Goal: Download file/media

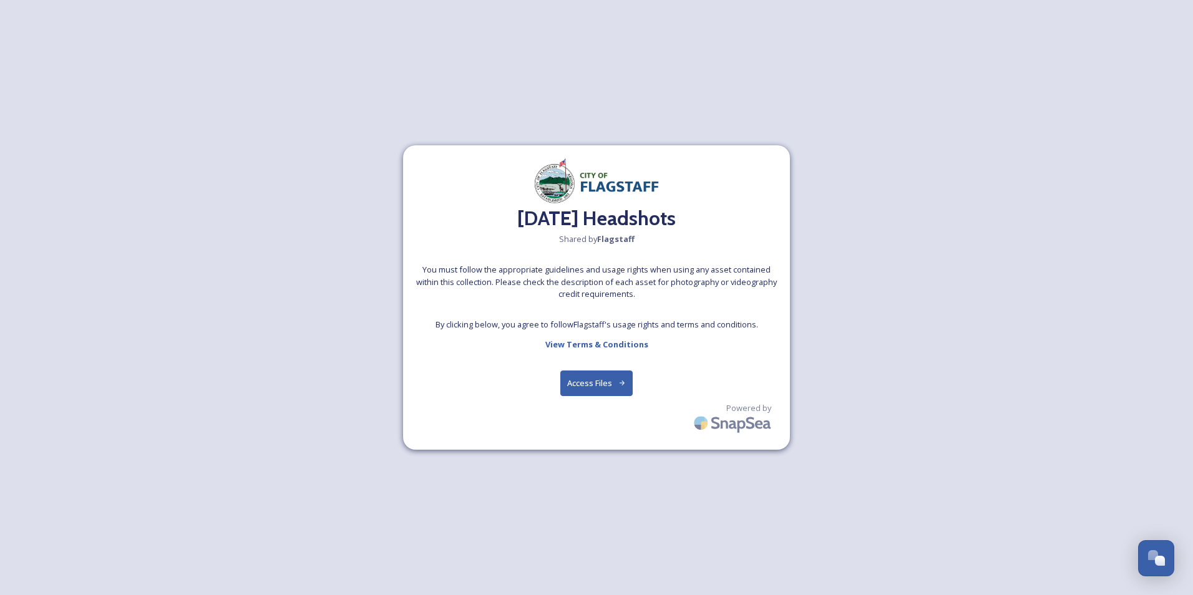
click at [599, 385] on button "Access Files" at bounding box center [596, 383] width 73 height 26
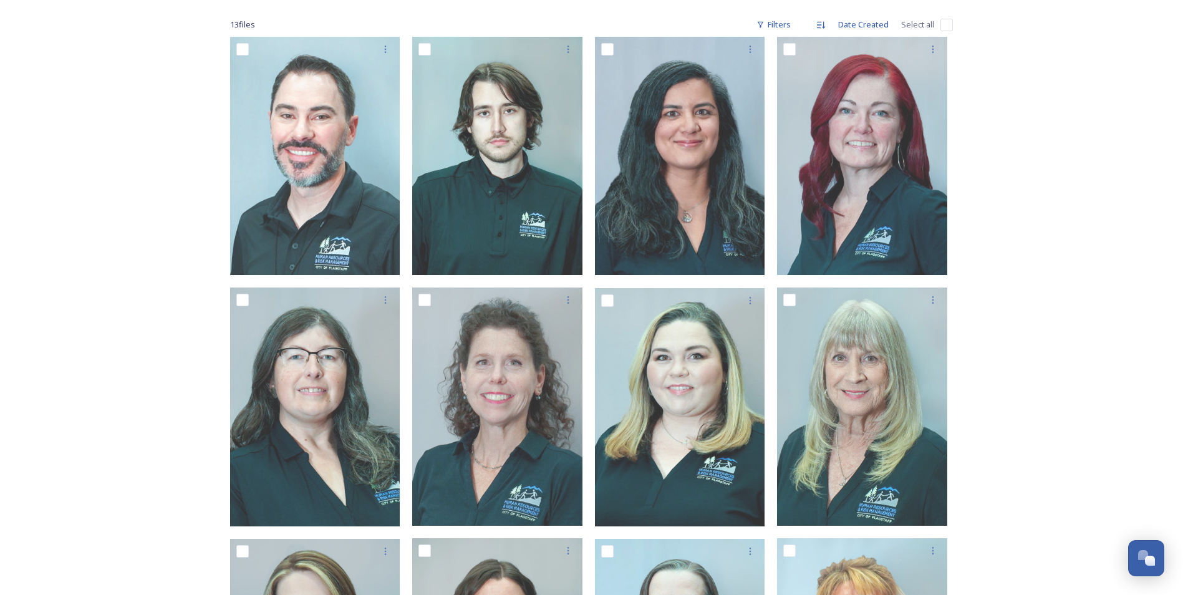
scroll to position [187, 0]
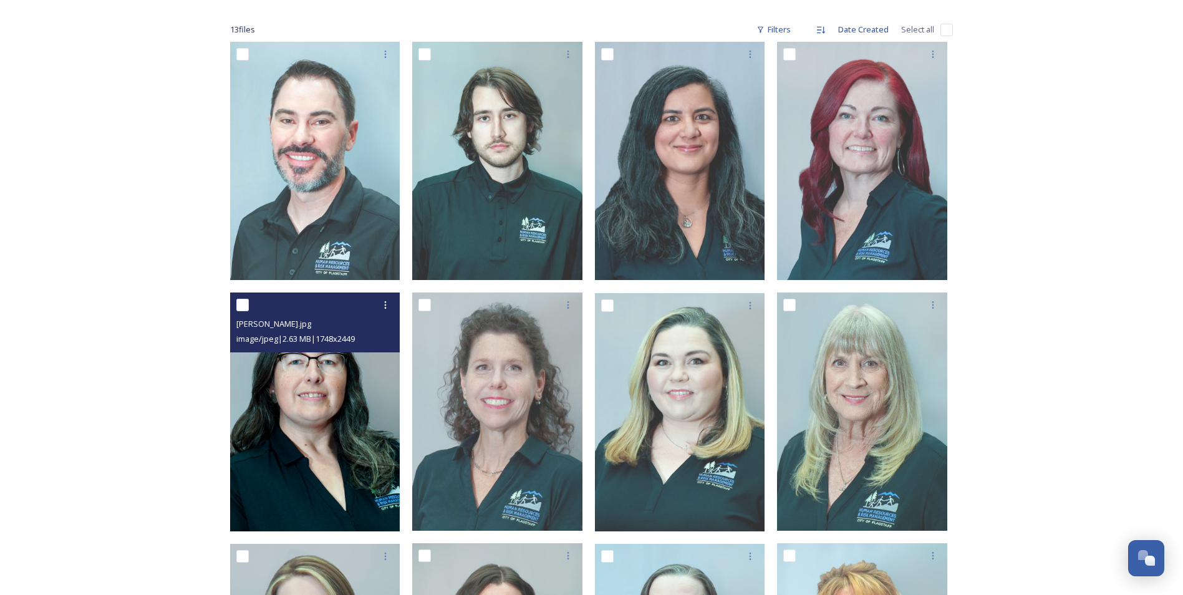
click at [306, 394] on img at bounding box center [315, 412] width 170 height 239
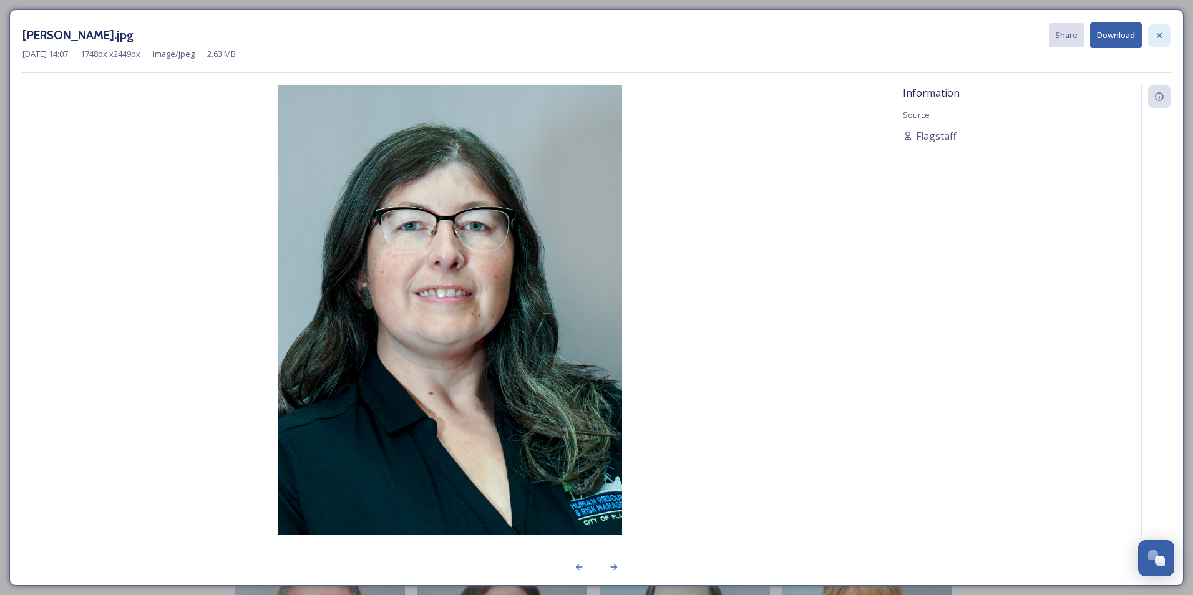
click at [1156, 39] on icon at bounding box center [1159, 36] width 10 height 10
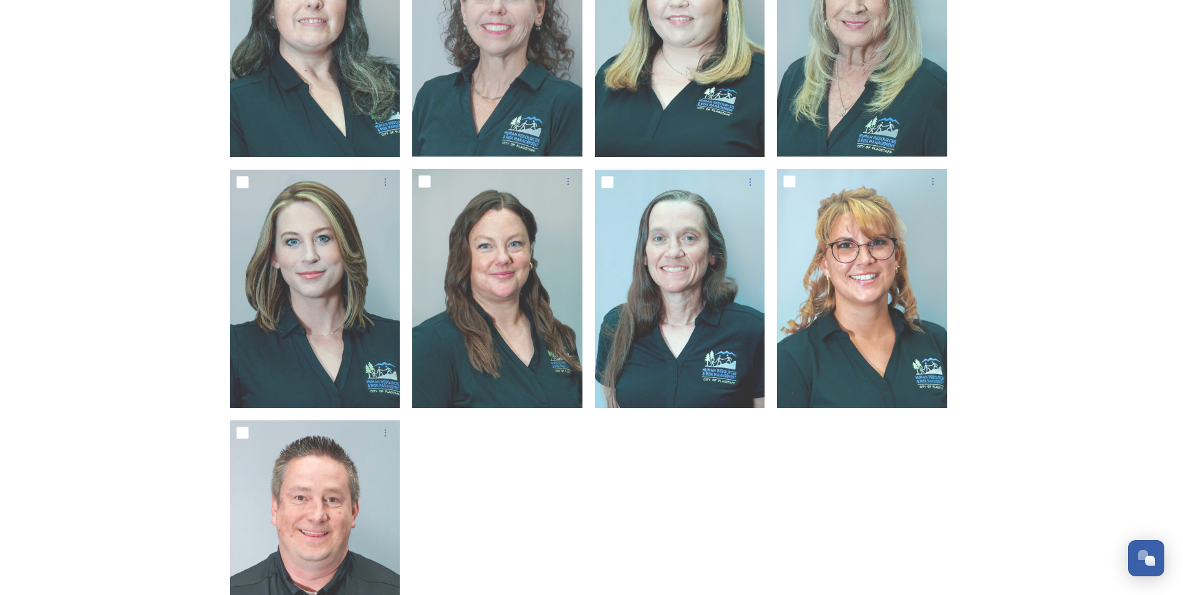
scroll to position [437, 0]
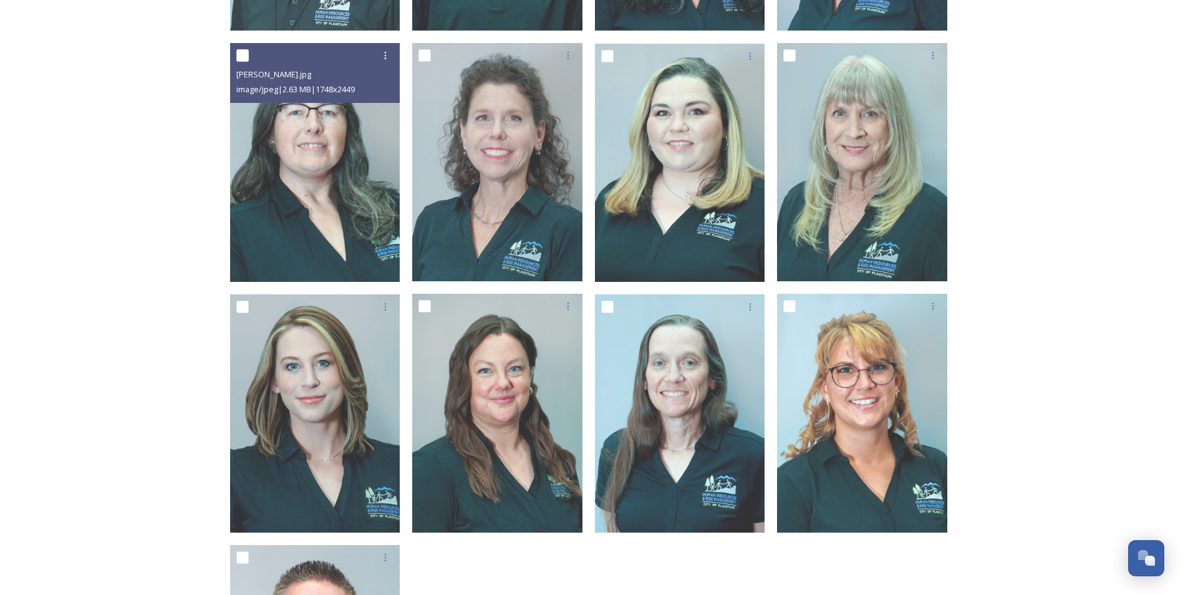
click at [74, 311] on div "Sept '25 Headshots Shared by Flagstaff Sept '25 Headshots 13 file s Filters Dat…" at bounding box center [591, 216] width 1183 height 1307
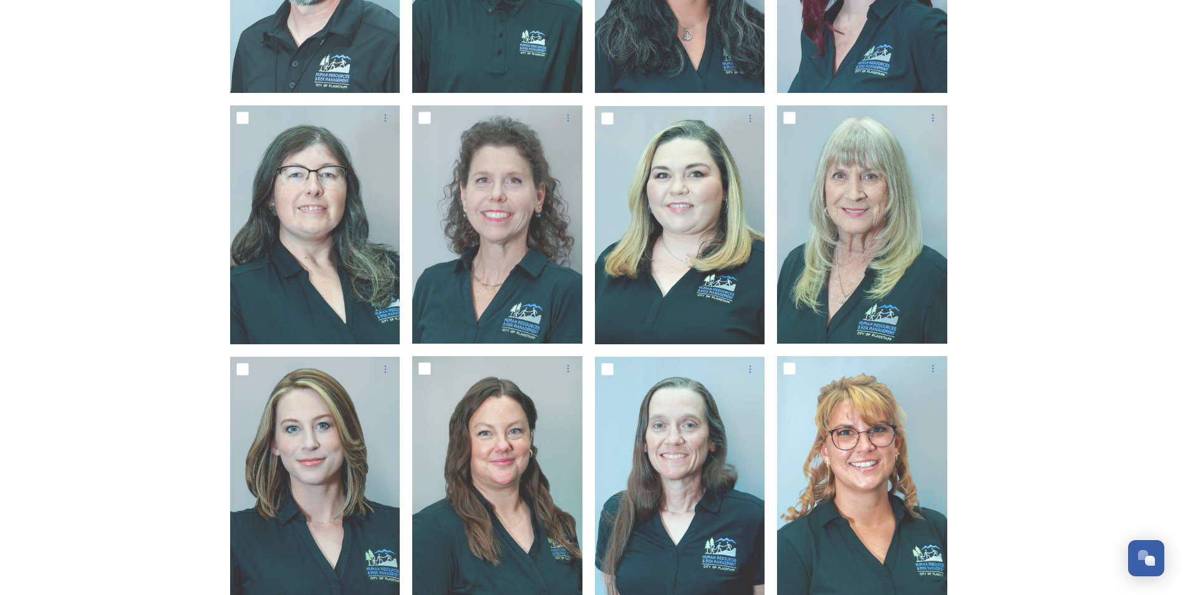
scroll to position [0, 0]
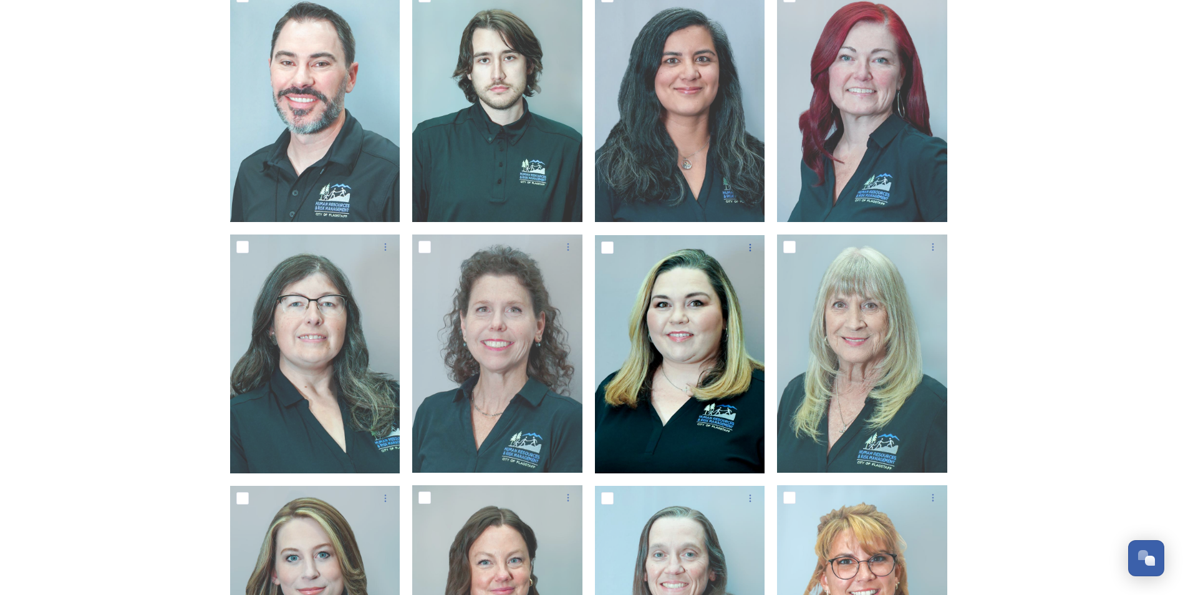
scroll to position [249, 0]
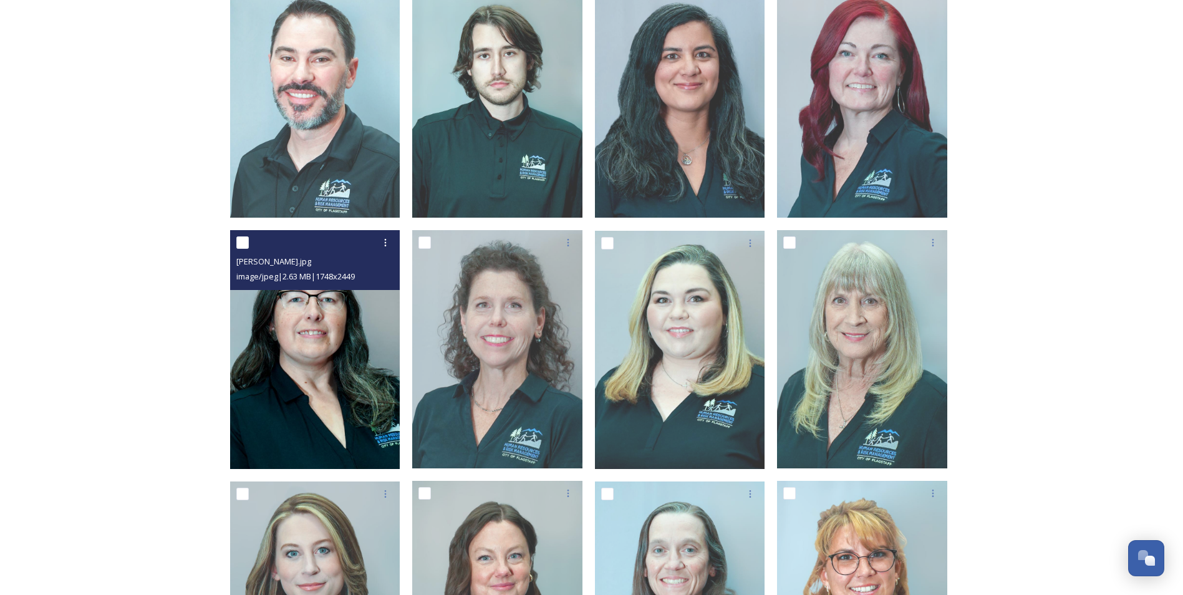
click at [293, 362] on img at bounding box center [315, 349] width 170 height 239
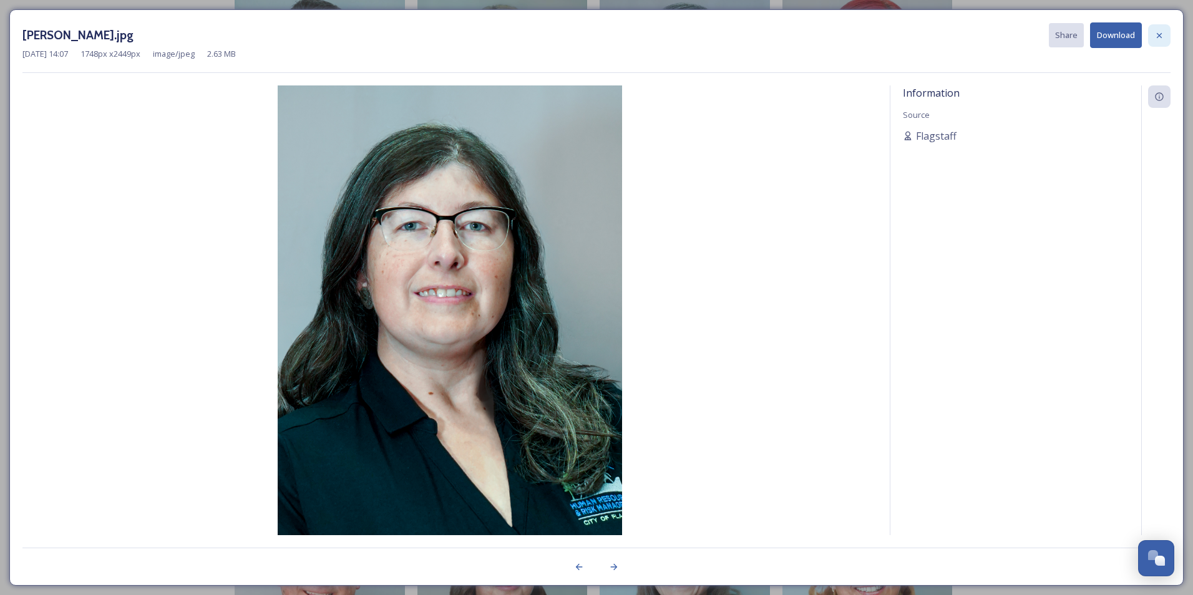
click at [1158, 41] on div at bounding box center [1159, 35] width 22 height 22
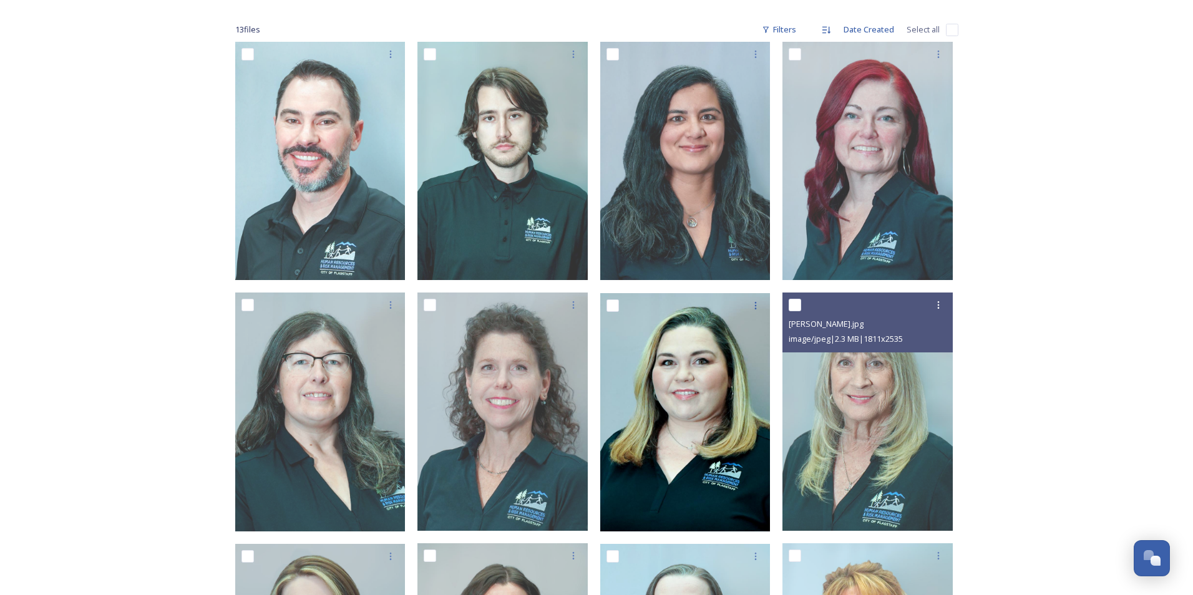
scroll to position [249, 0]
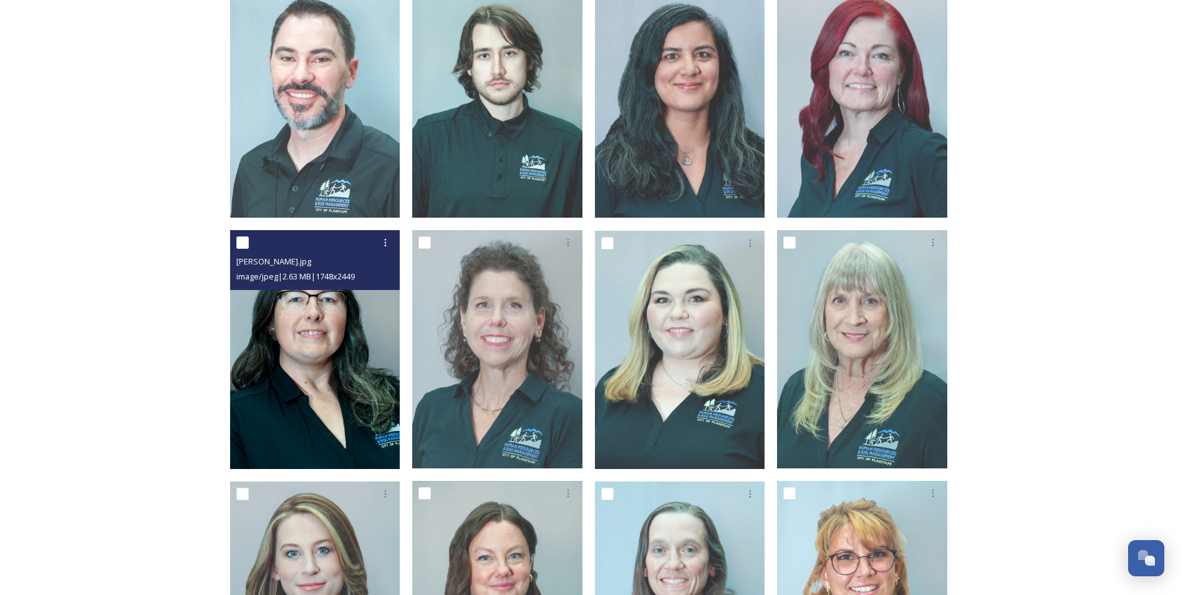
click at [313, 374] on img at bounding box center [315, 349] width 170 height 239
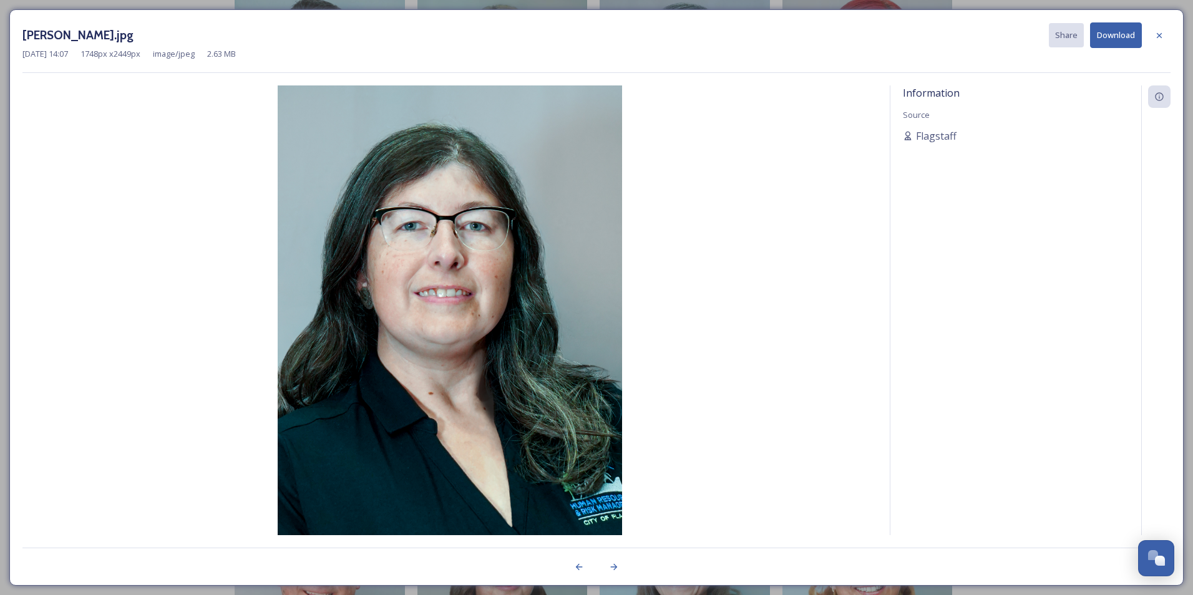
drag, startPoint x: 472, startPoint y: 402, endPoint x: 684, endPoint y: 328, distance: 224.1
click at [684, 328] on img at bounding box center [449, 326] width 855 height 483
